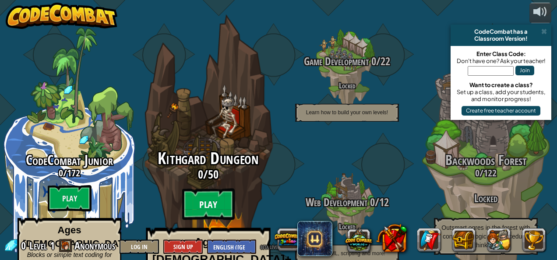
click at [211, 189] on btn "Play" at bounding box center [208, 205] width 53 height 32
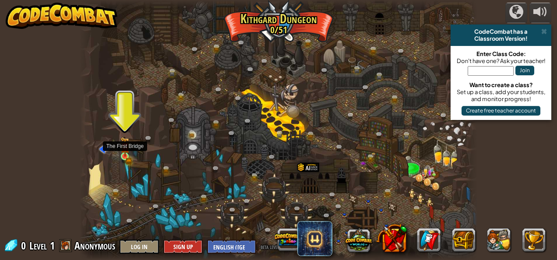
click at [122, 153] on img at bounding box center [125, 147] width 9 height 20
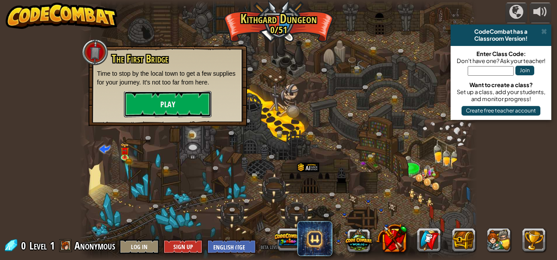
click at [147, 105] on button "Play" at bounding box center [168, 104] width 88 height 26
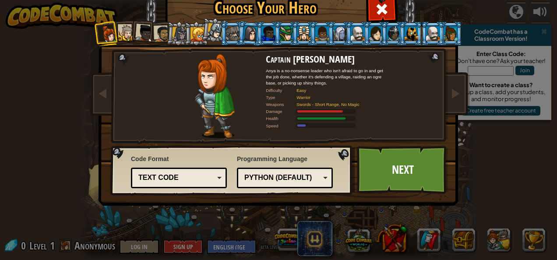
click at [213, 179] on div "Text code" at bounding box center [179, 178] width 85 height 14
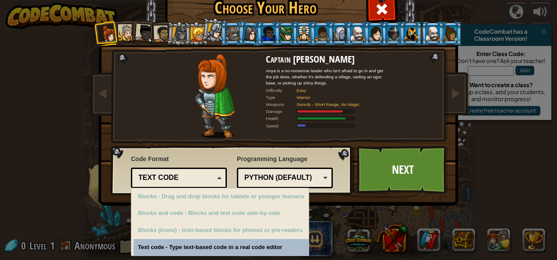
click at [309, 176] on div "Python (Default)" at bounding box center [283, 178] width 76 height 10
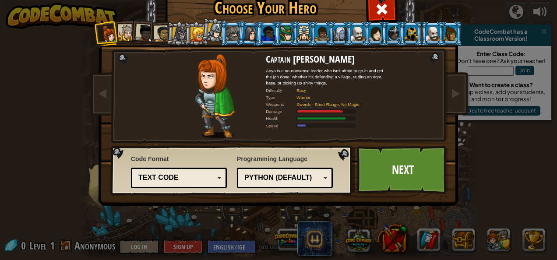
click at [333, 159] on div "Code Format Text code Blocks and code Blocks Blocks (Icons) Text code Blocks - …" at bounding box center [232, 170] width 237 height 45
click at [393, 179] on link "Next" at bounding box center [403, 170] width 92 height 48
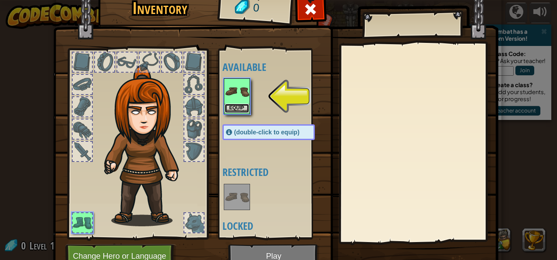
click at [242, 105] on button "Equip" at bounding box center [237, 108] width 25 height 9
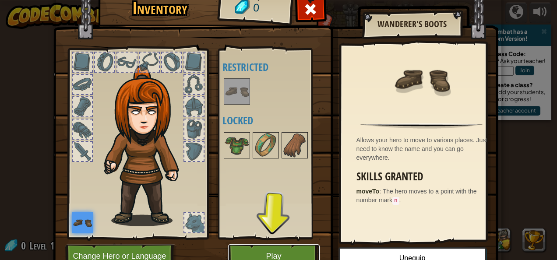
click at [291, 245] on button "Play" at bounding box center [274, 257] width 92 height 24
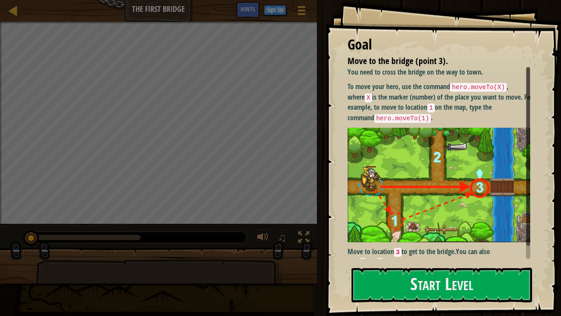
click at [456, 136] on img at bounding box center [442, 185] width 189 height 114
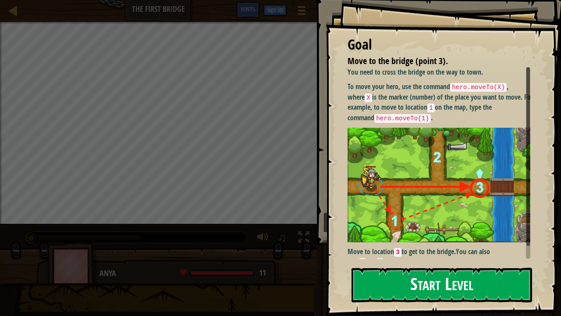
click at [398, 260] on button "Start Level" at bounding box center [441, 284] width 181 height 35
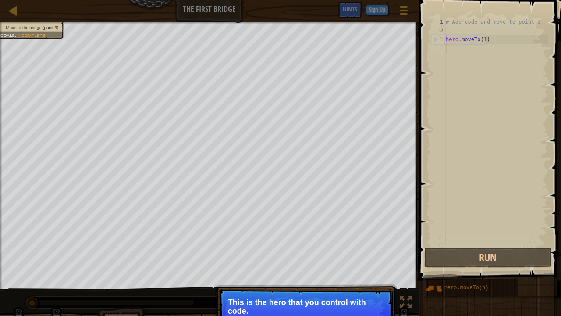
click at [246, 260] on p "Continue This is the hero that you control with code." at bounding box center [306, 312] width 174 height 49
click at [255, 260] on p "This is the hero that you control with code." at bounding box center [306, 307] width 156 height 18
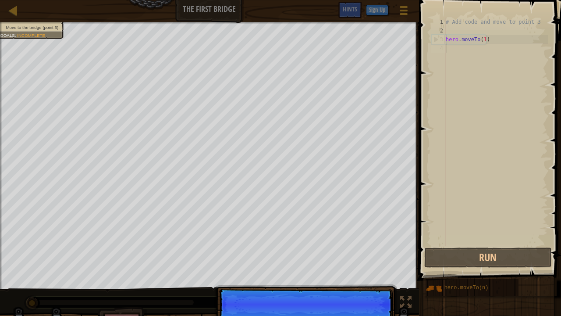
scroll to position [4, 0]
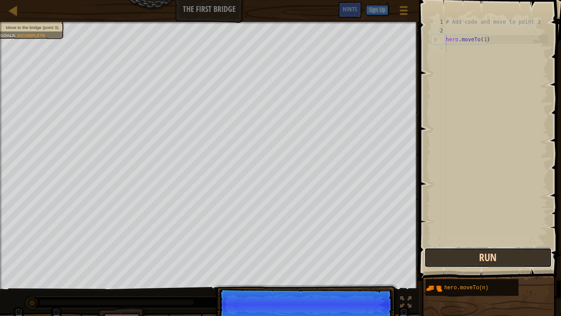
click at [456, 251] on button "Run" at bounding box center [488, 257] width 128 height 20
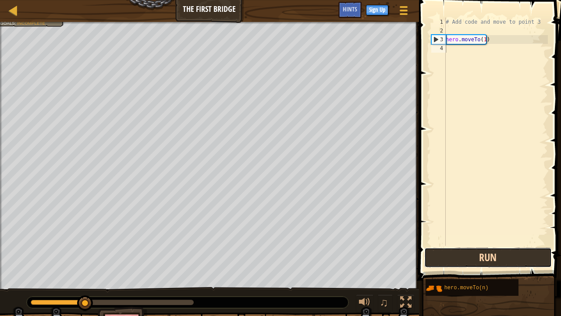
click at [460, 256] on button "Run" at bounding box center [488, 257] width 128 height 20
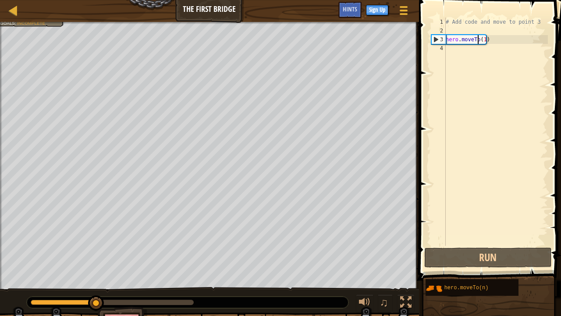
click at [478, 37] on div "# Add code and move to point 3 hero . moveTo ( 1 )" at bounding box center [496, 140] width 104 height 245
click at [485, 39] on div "# Add code and move to point 3 hero . moveTo ( 1 )" at bounding box center [496, 140] width 104 height 245
click at [473, 42] on div "# Add code and move to point 3 hero . moveTo ( 1 )" at bounding box center [496, 140] width 104 height 245
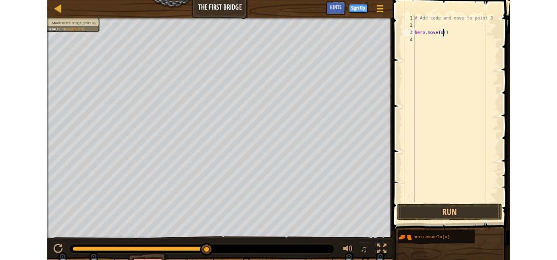
scroll to position [4, 3]
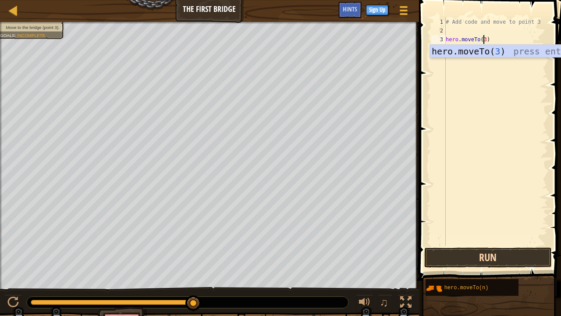
type textarea "hero.moveTo(3)"
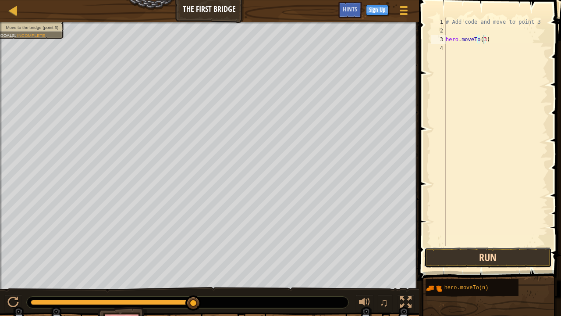
click at [494, 259] on button "Run" at bounding box center [488, 257] width 128 height 20
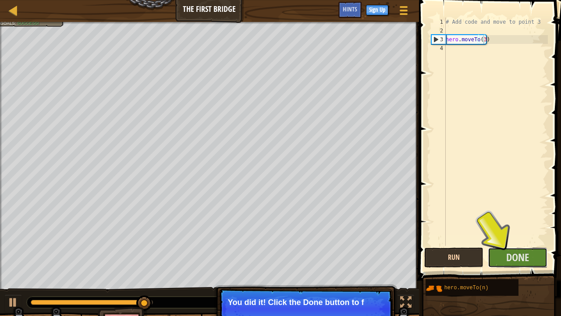
click at [494, 259] on button "Done" at bounding box center [518, 257] width 60 height 20
